Goal: Transaction & Acquisition: Purchase product/service

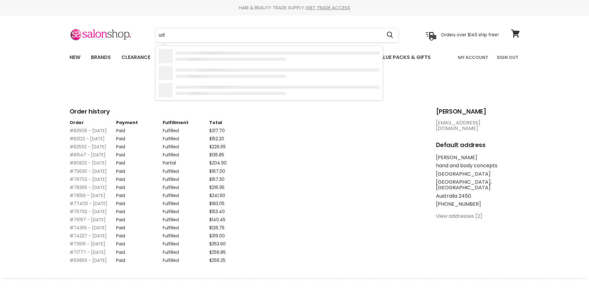
type input "u"
type input "studs"
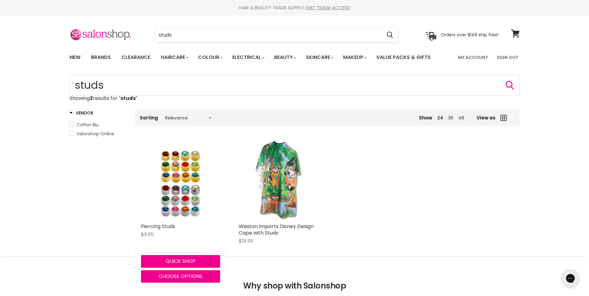
click at [184, 262] on button "Quick shop" at bounding box center [180, 261] width 79 height 12
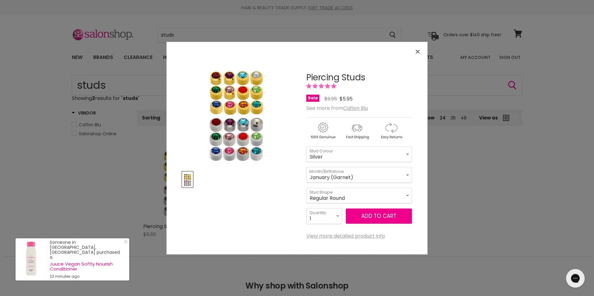
click at [418, 53] on icon "Close" at bounding box center [418, 52] width 4 height 4
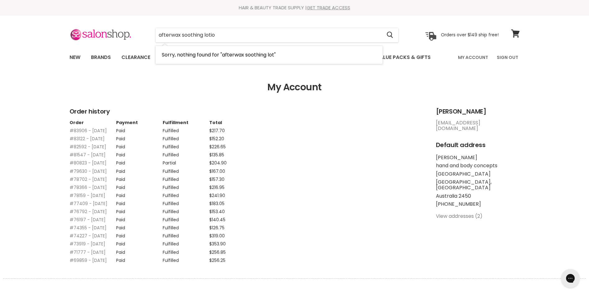
type input "afterwax soothing lotion"
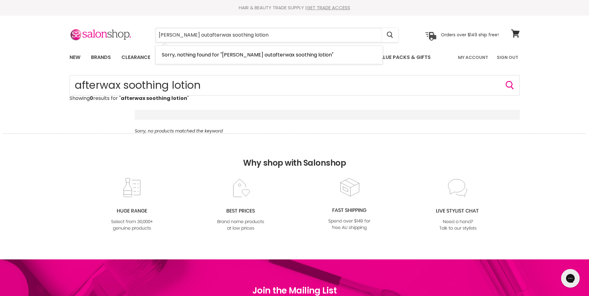
type input "[PERSON_NAME] outafterwax soothing lotion"
